Goal: Navigation & Orientation: Understand site structure

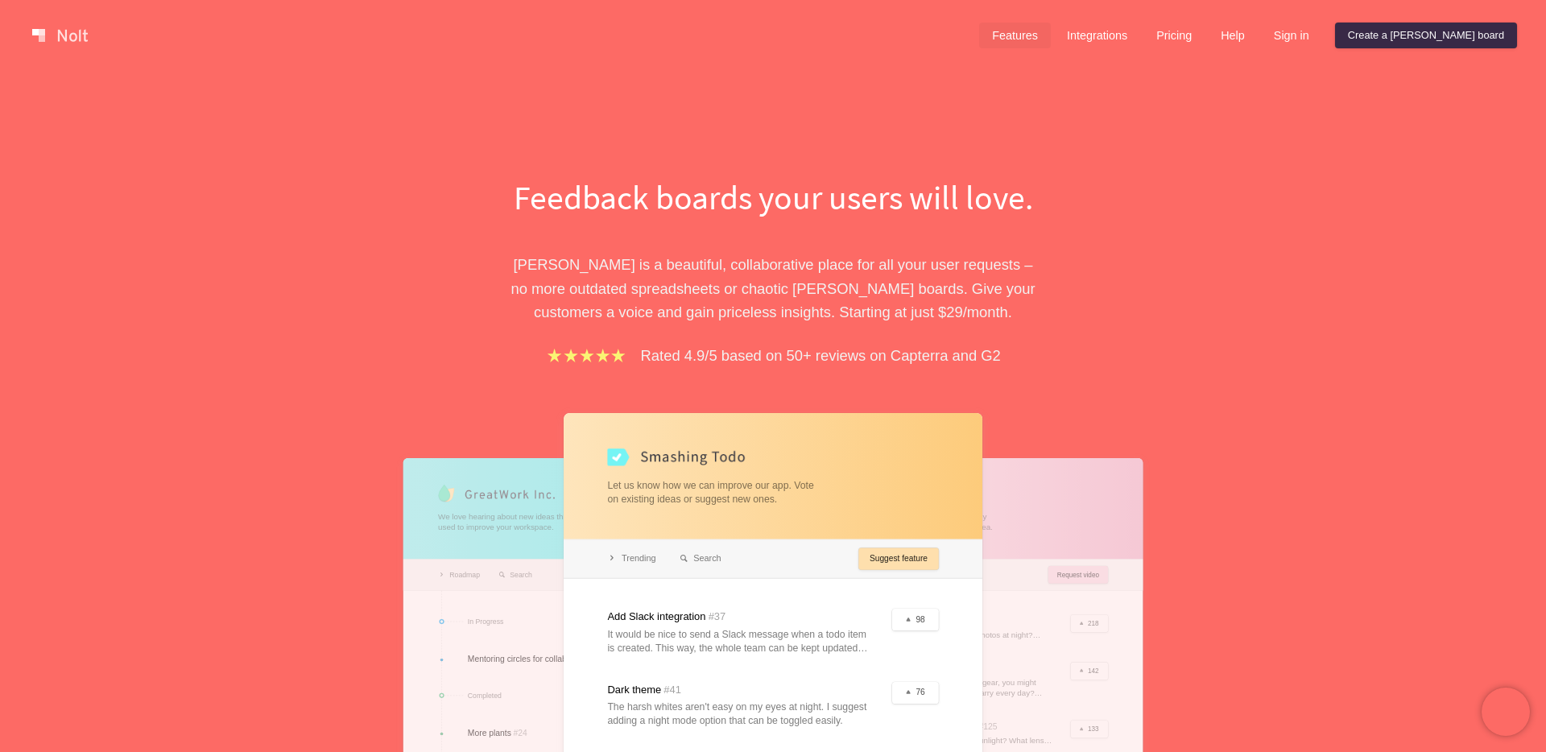
click at [1050, 33] on link "Features" at bounding box center [1015, 36] width 72 height 26
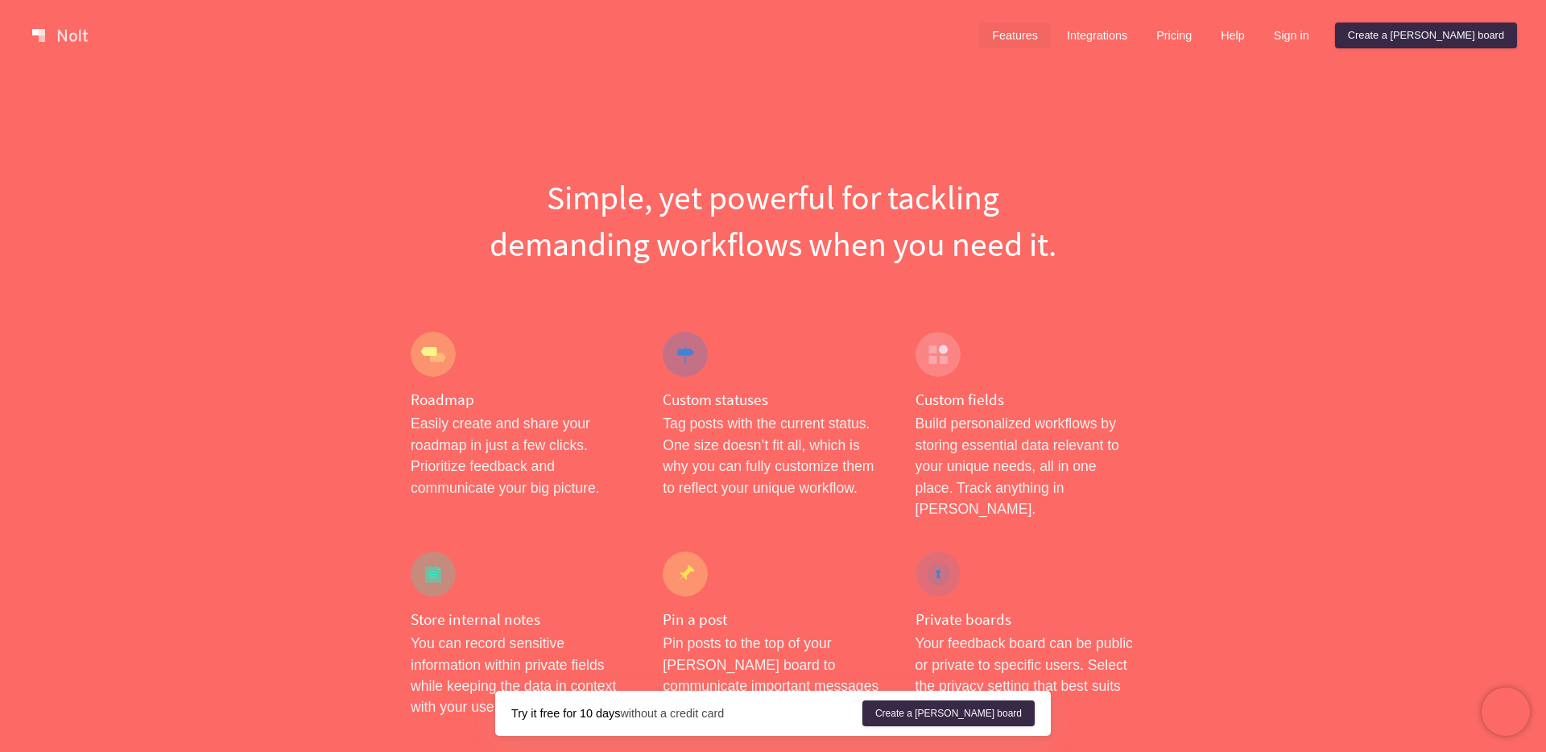
click at [1050, 33] on link "Features" at bounding box center [1015, 36] width 72 height 26
click at [79, 40] on link at bounding box center [60, 36] width 68 height 26
